Goal: Navigation & Orientation: Understand site structure

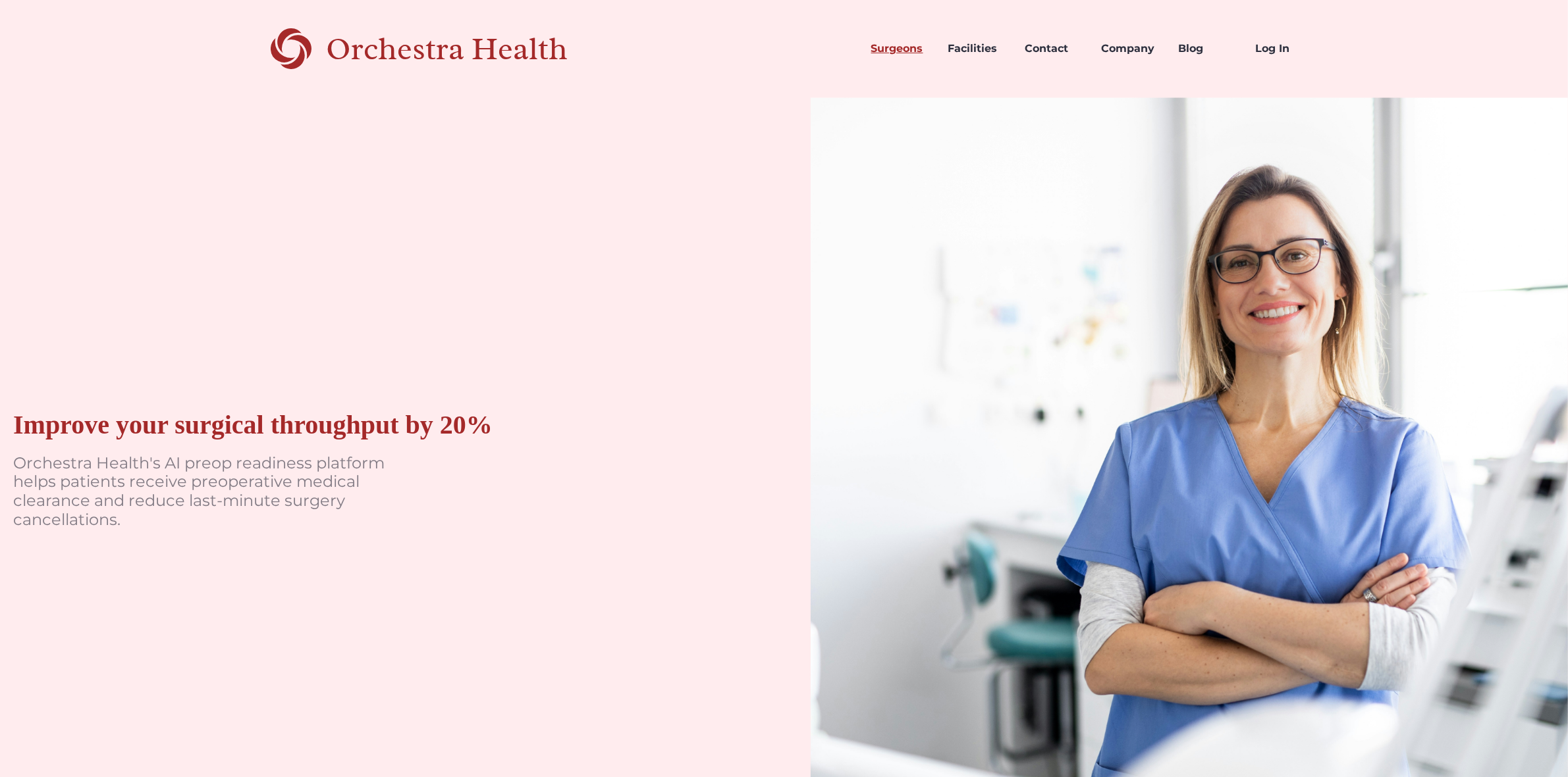
click at [901, 50] on link "Surgeons" at bounding box center [899, 49] width 77 height 45
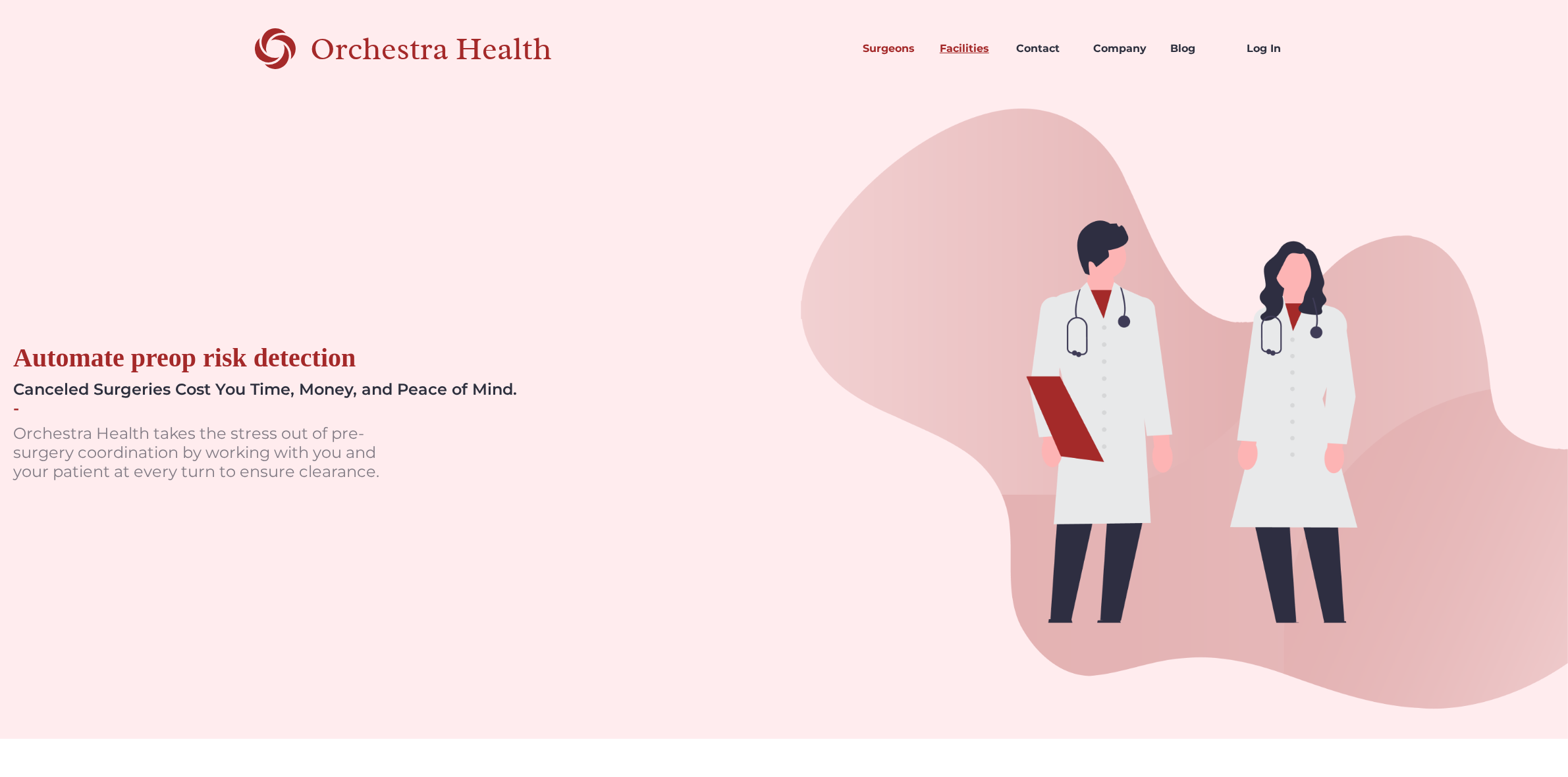
click at [967, 54] on link "Facilities" at bounding box center [968, 49] width 77 height 45
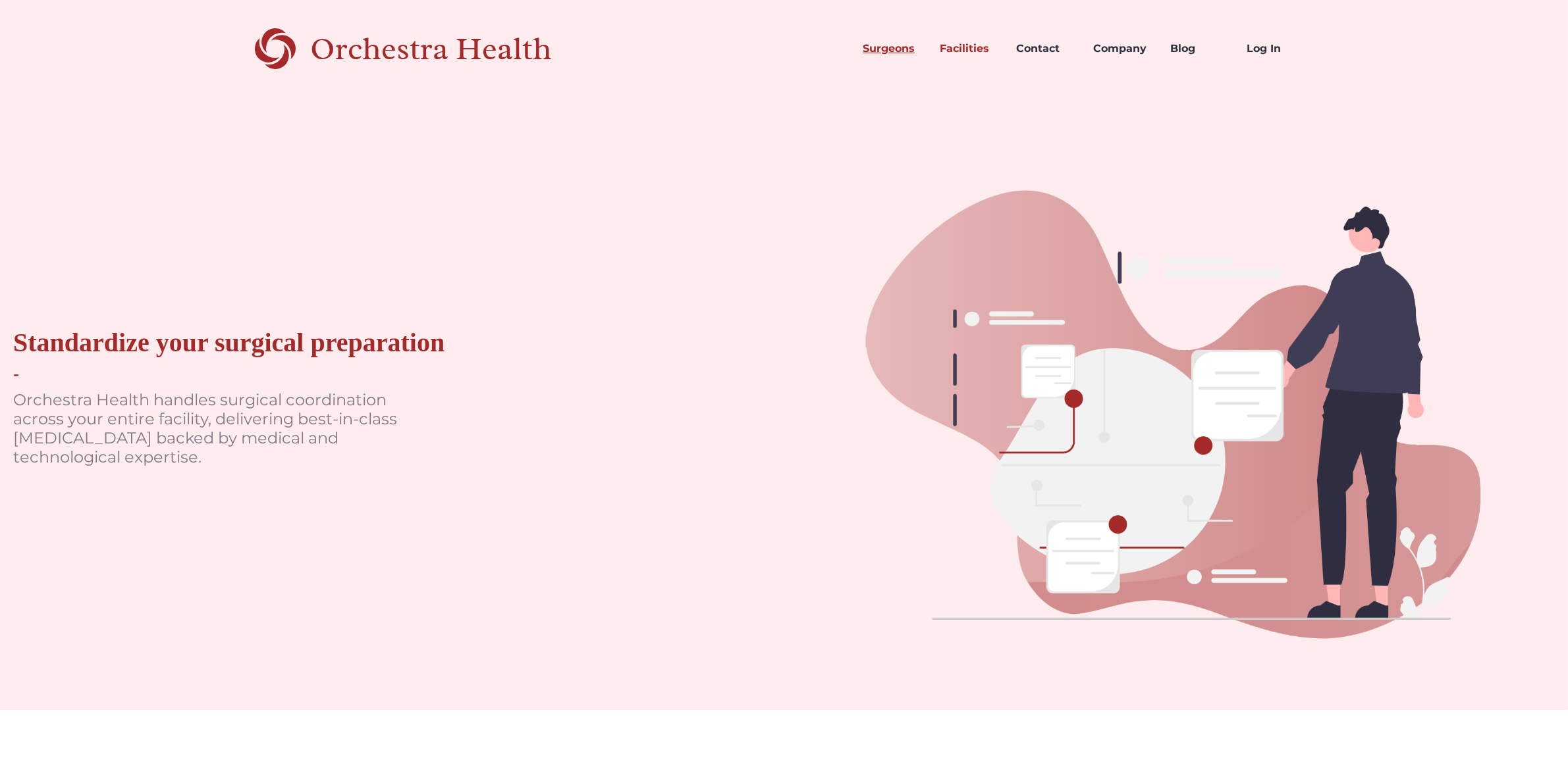
click at [883, 50] on link "Surgeons" at bounding box center [891, 49] width 77 height 45
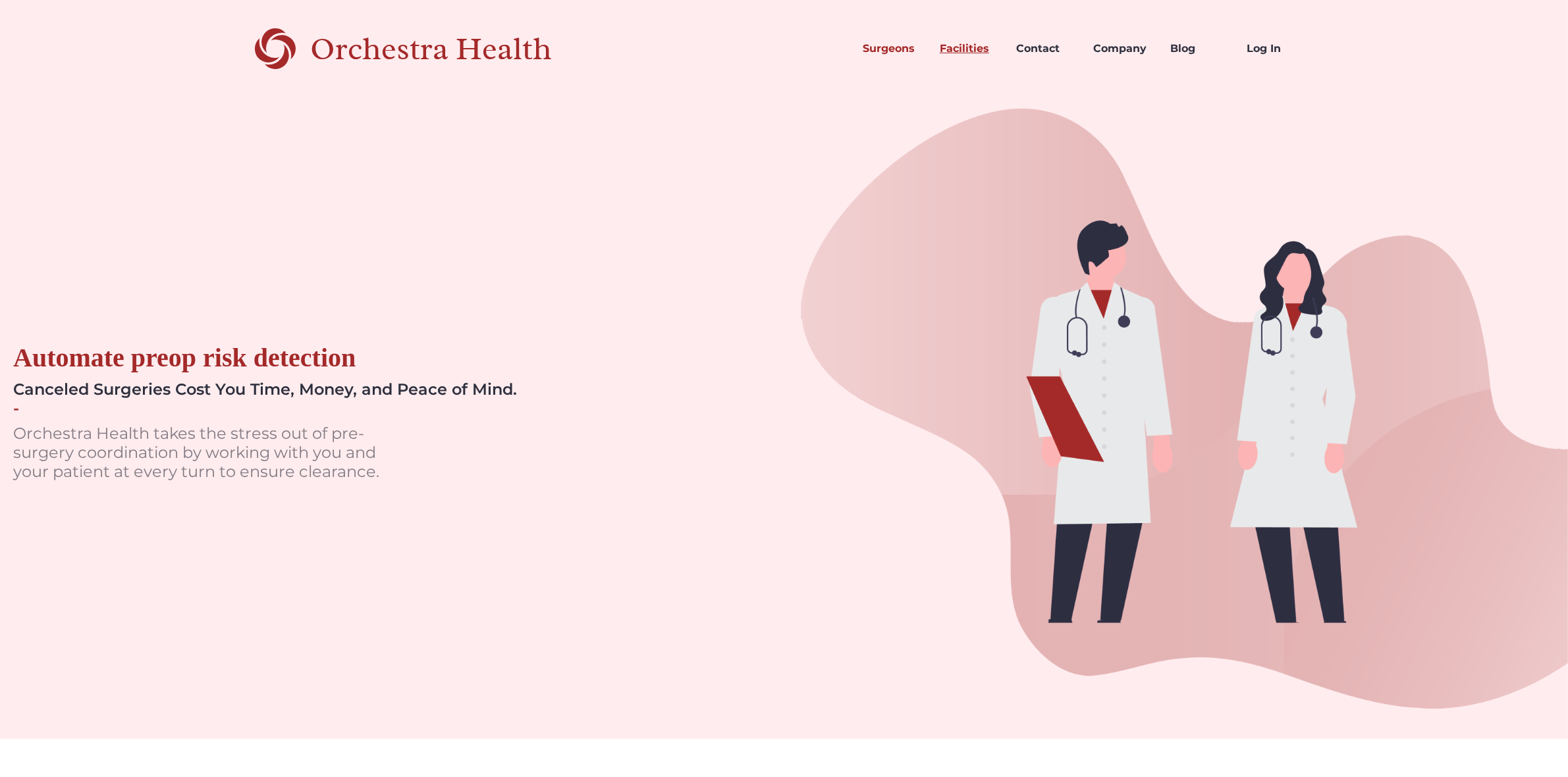
click at [937, 51] on link "Facilities" at bounding box center [968, 49] width 77 height 45
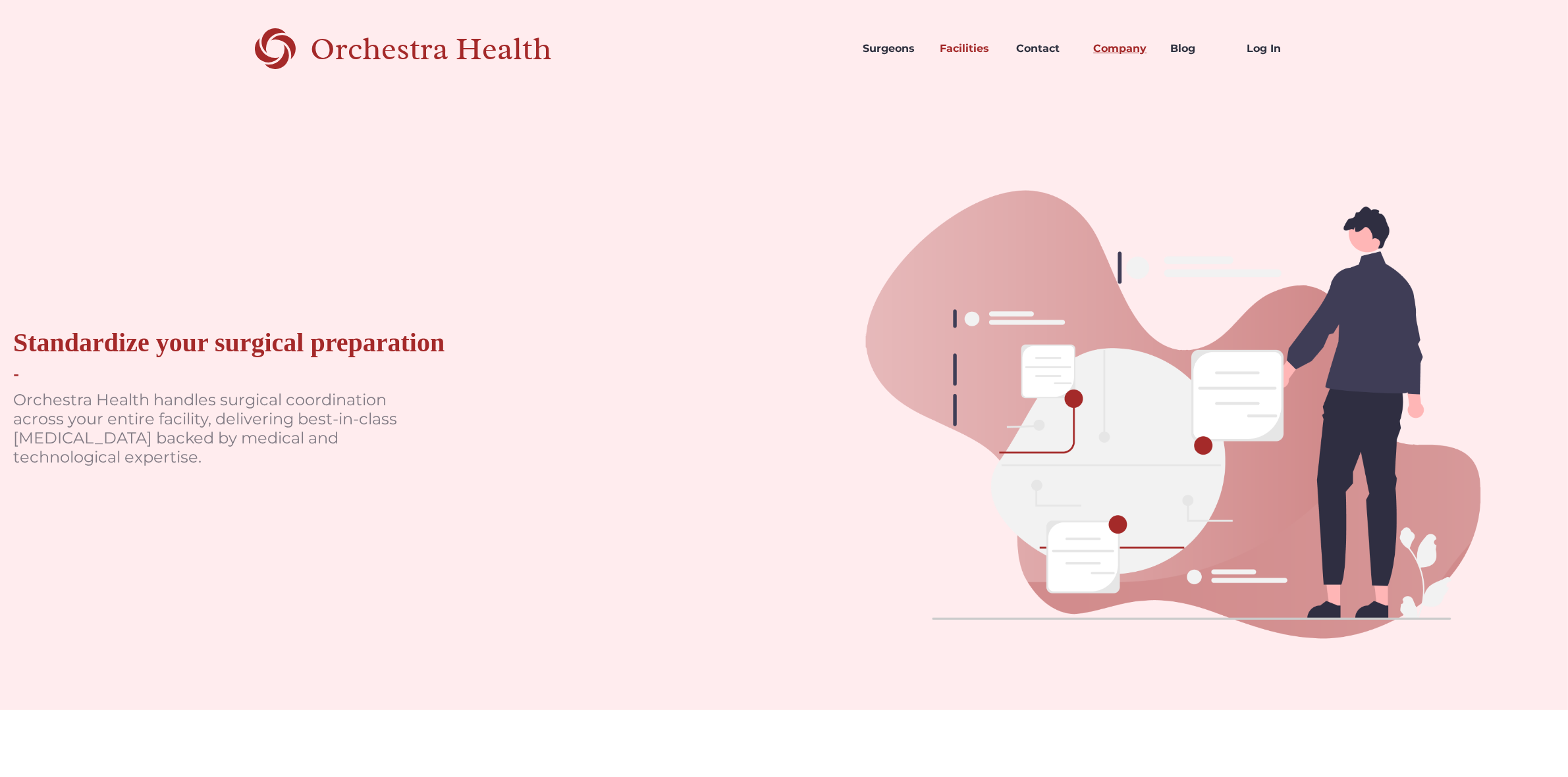
click at [1083, 48] on link "Company" at bounding box center [1121, 49] width 77 height 45
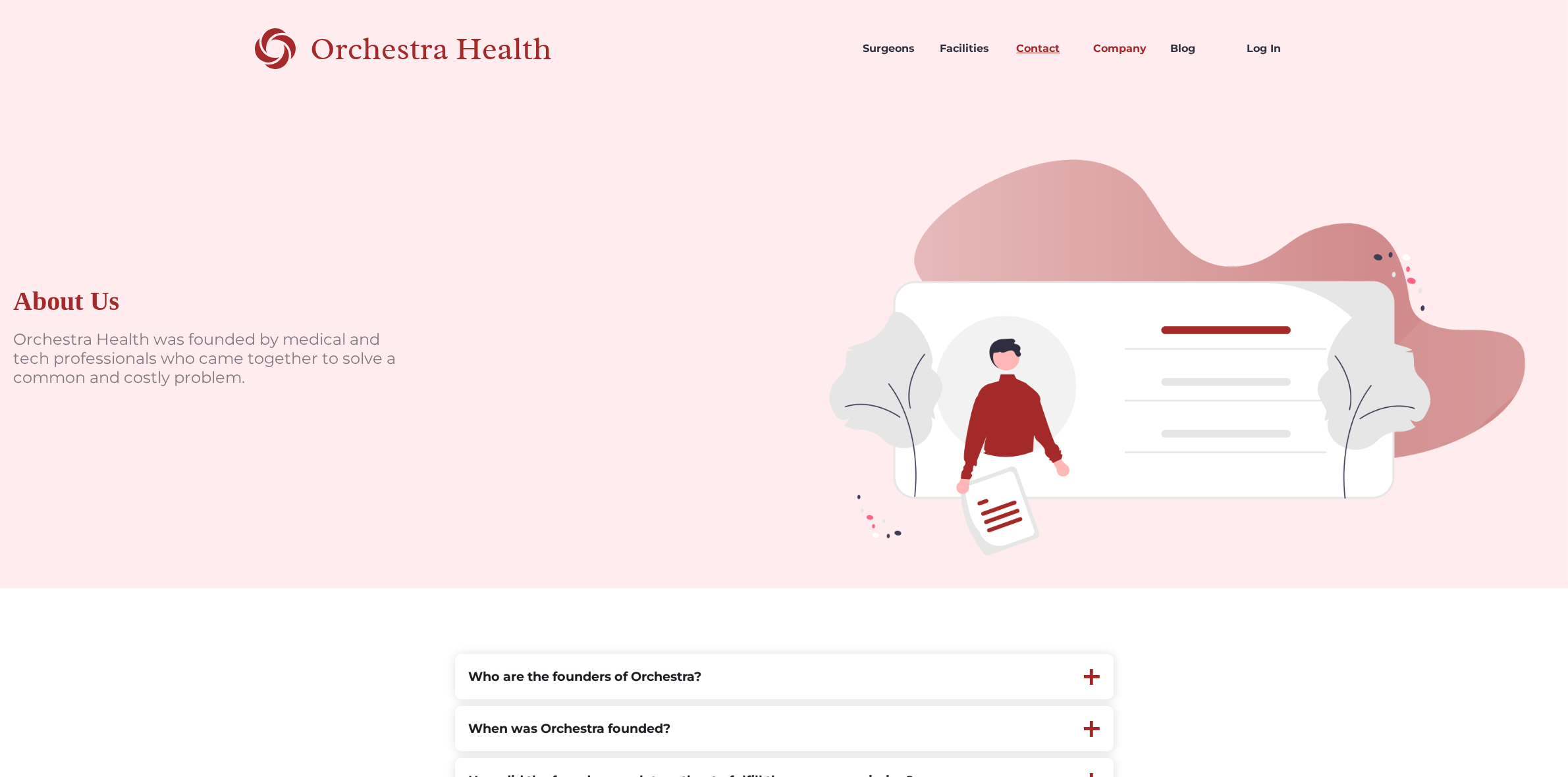
click at [1036, 50] on link "Contact" at bounding box center [1044, 49] width 77 height 45
